Goal: Task Accomplishment & Management: Complete application form

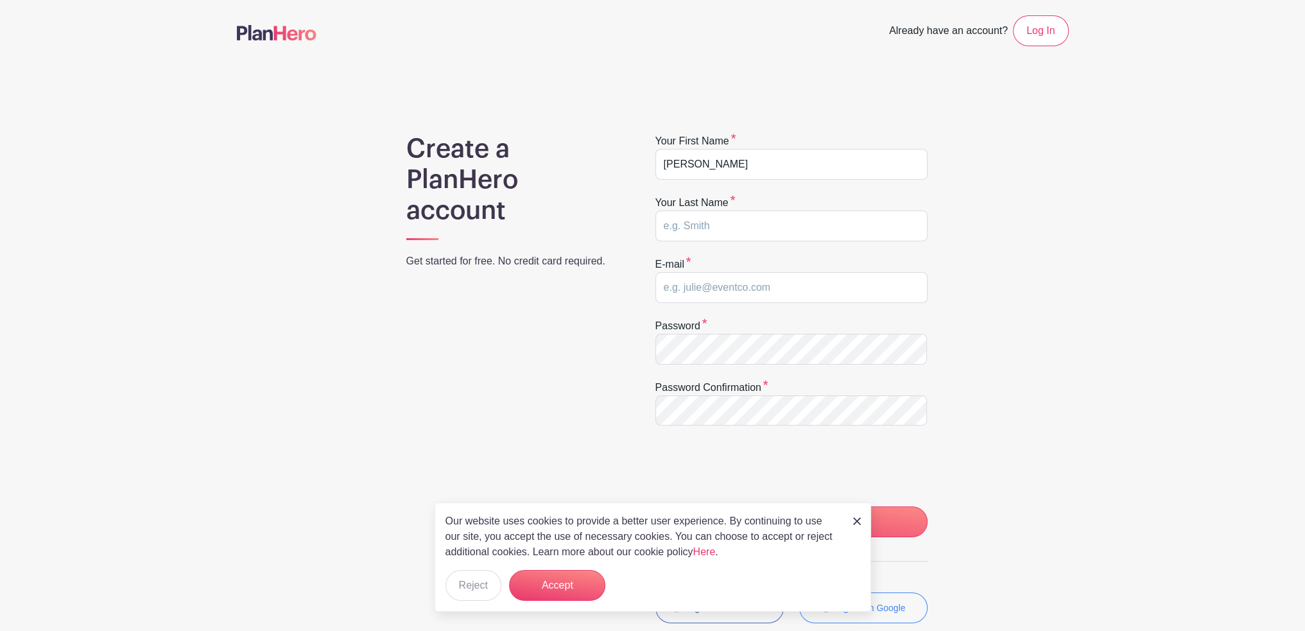
type input "Douglas"
type input "Birney"
type input "douglasbirney154@gmail.com"
click at [560, 588] on button "Accept" at bounding box center [557, 585] width 96 height 31
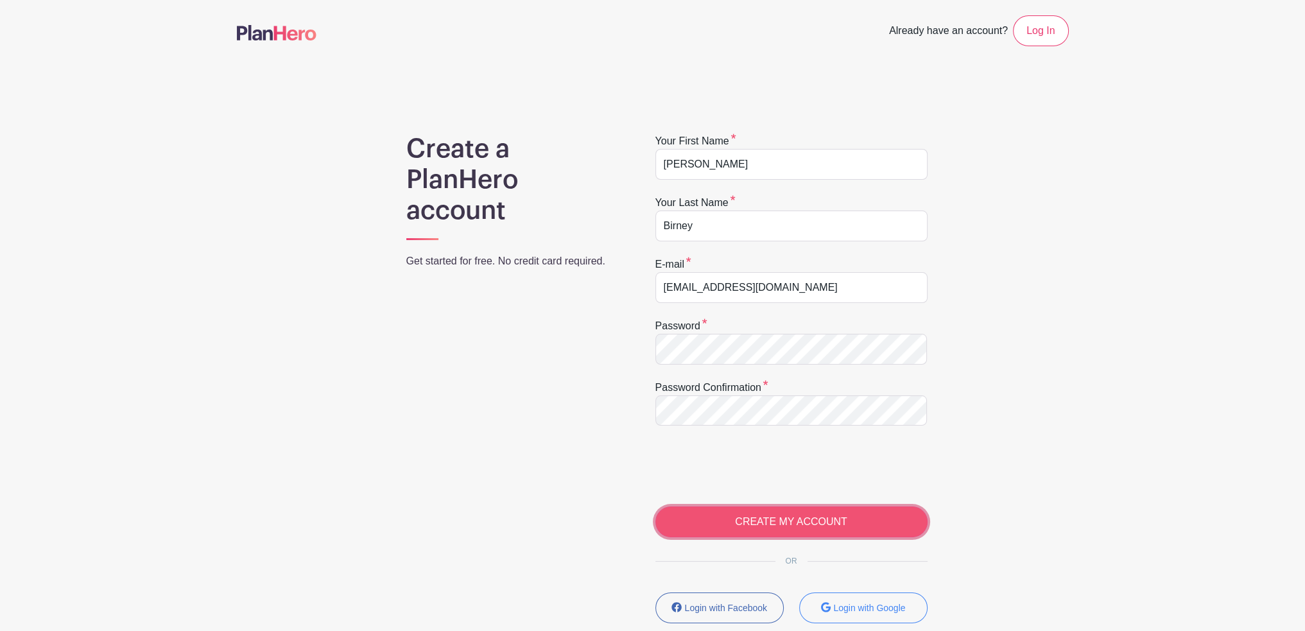
click at [708, 521] on input "CREATE MY ACCOUNT" at bounding box center [791, 521] width 272 height 31
